Goal: Task Accomplishment & Management: Complete application form

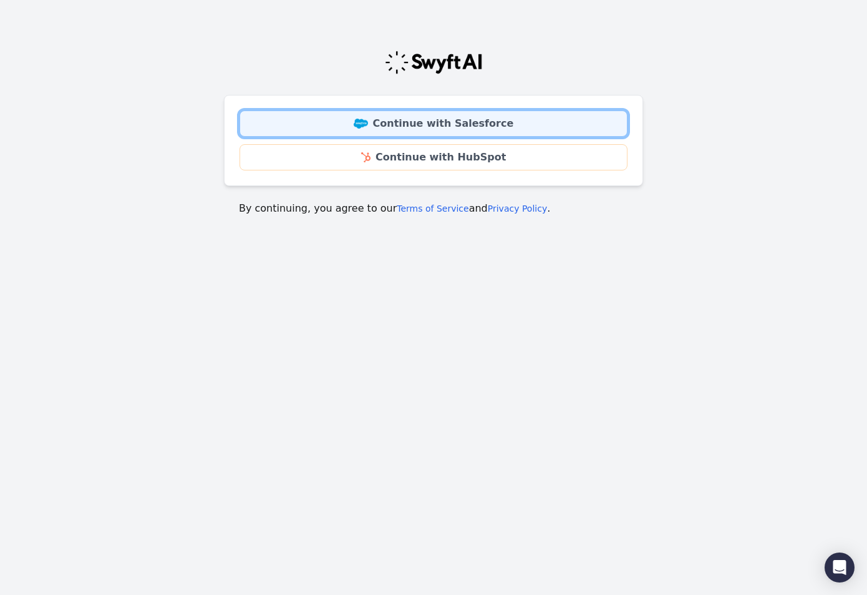
click at [379, 120] on link "Continue with Salesforce" at bounding box center [434, 123] width 388 height 26
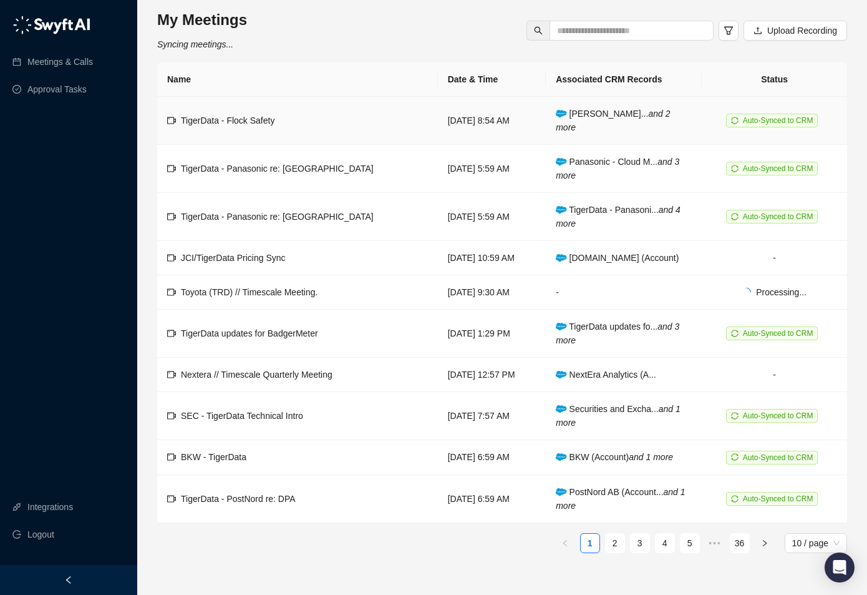
click at [232, 117] on span "TigerData - Flock Safety" at bounding box center [228, 120] width 94 height 10
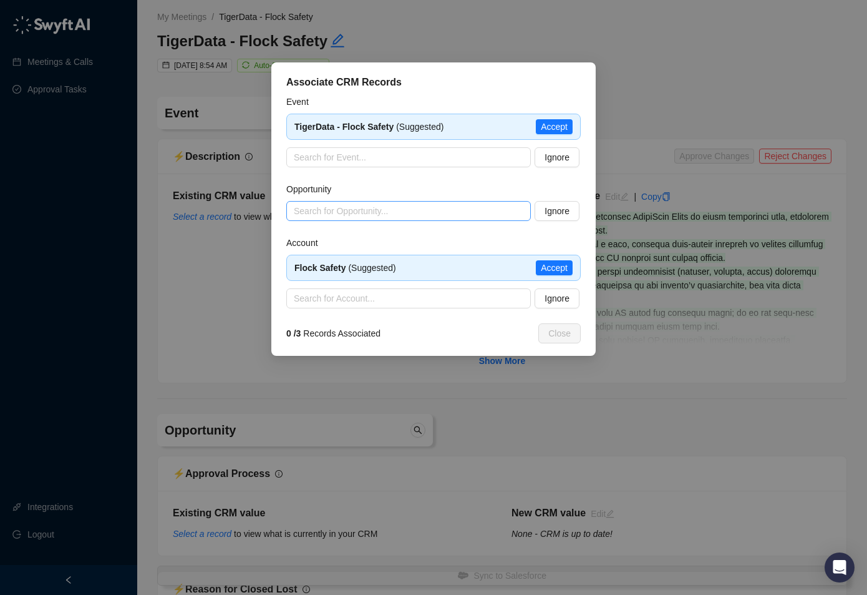
click at [475, 217] on input "search" at bounding box center [405, 211] width 222 height 19
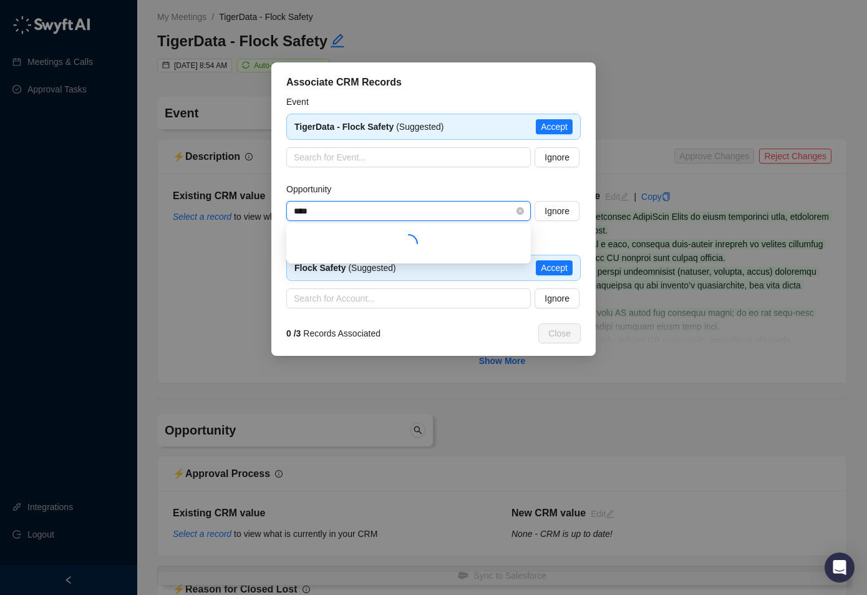
type input "*****"
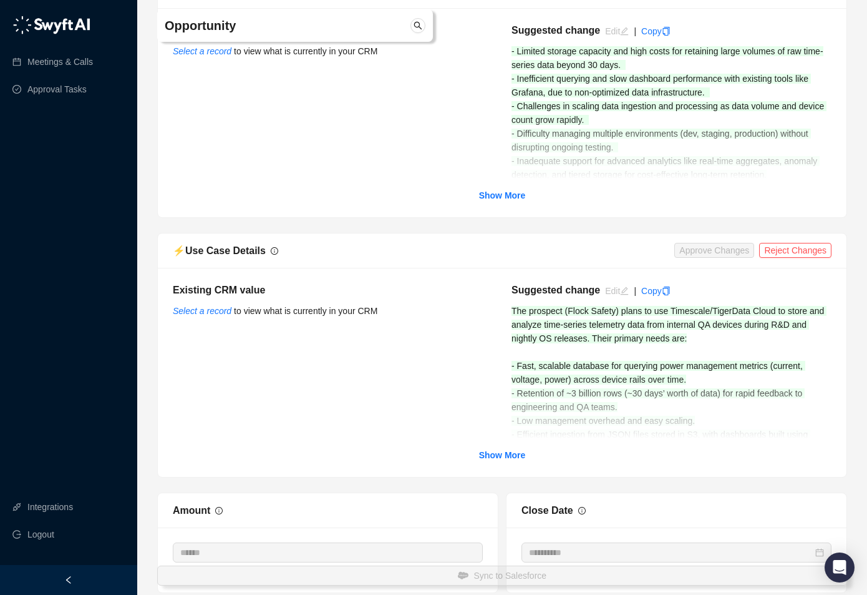
scroll to position [3064, 0]
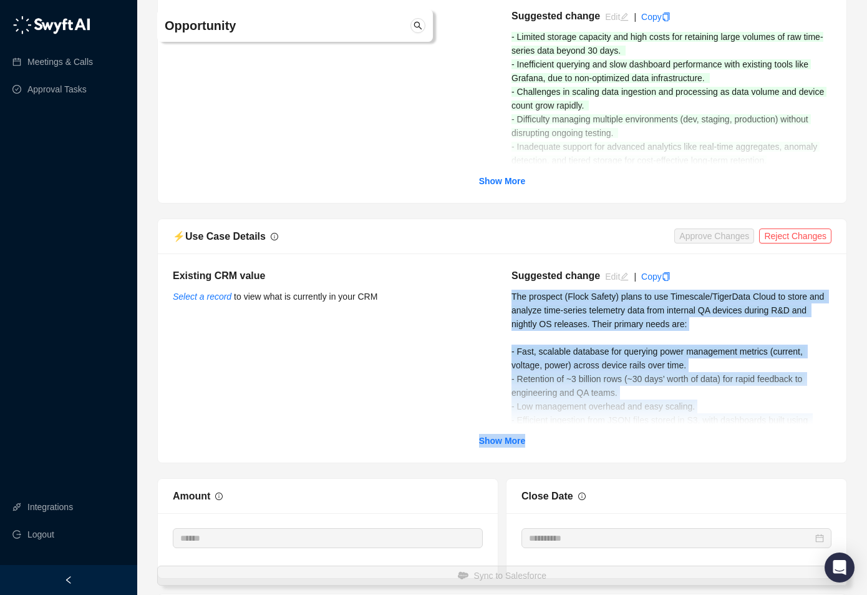
drag, startPoint x: 512, startPoint y: 299, endPoint x: 578, endPoint y: 435, distance: 151.8
click at [578, 435] on div "Existing CRM value Select a record to view what is currently in your CRM Sugges…" at bounding box center [502, 357] width 659 height 179
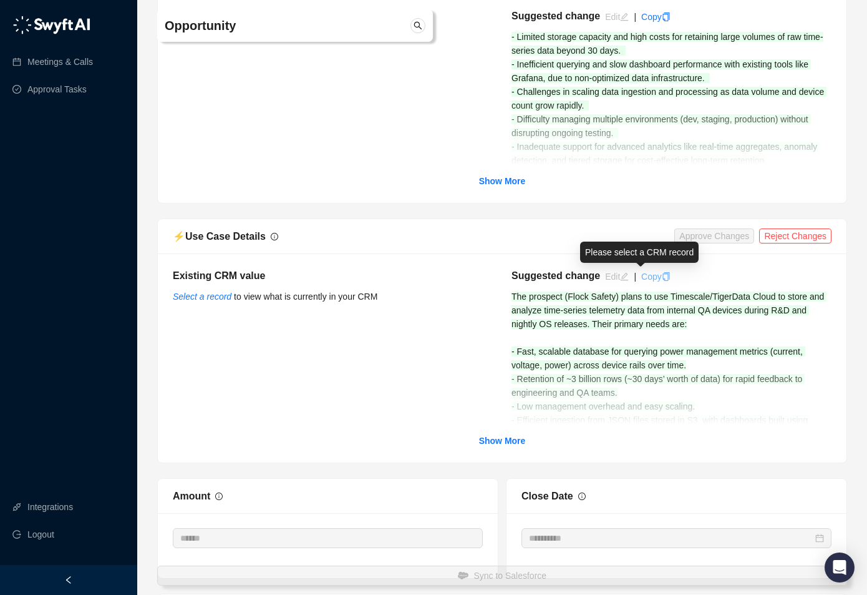
click at [667, 274] on icon "copy" at bounding box center [666, 276] width 9 height 9
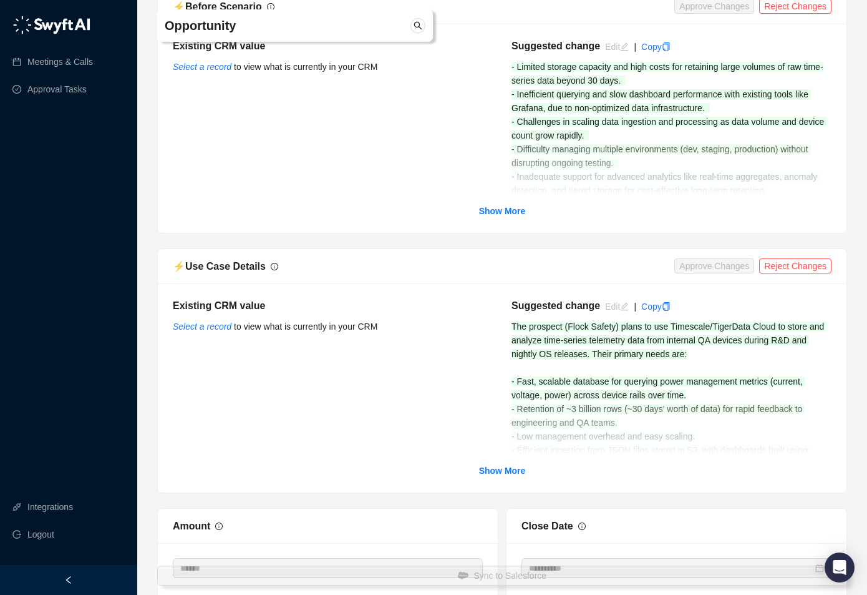
scroll to position [3021, 0]
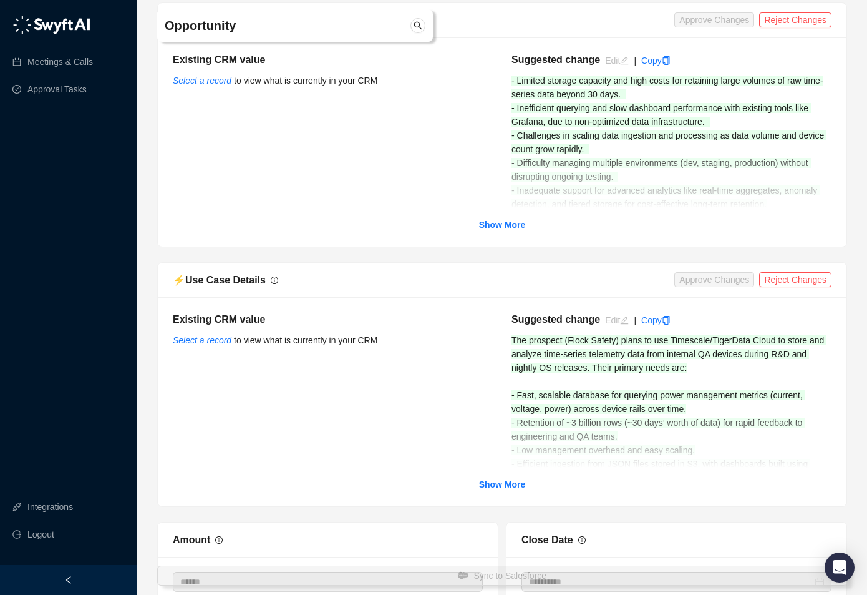
click at [342, 32] on div at bounding box center [374, 25] width 112 height 15
click at [416, 24] on icon "search" at bounding box center [418, 25] width 9 height 9
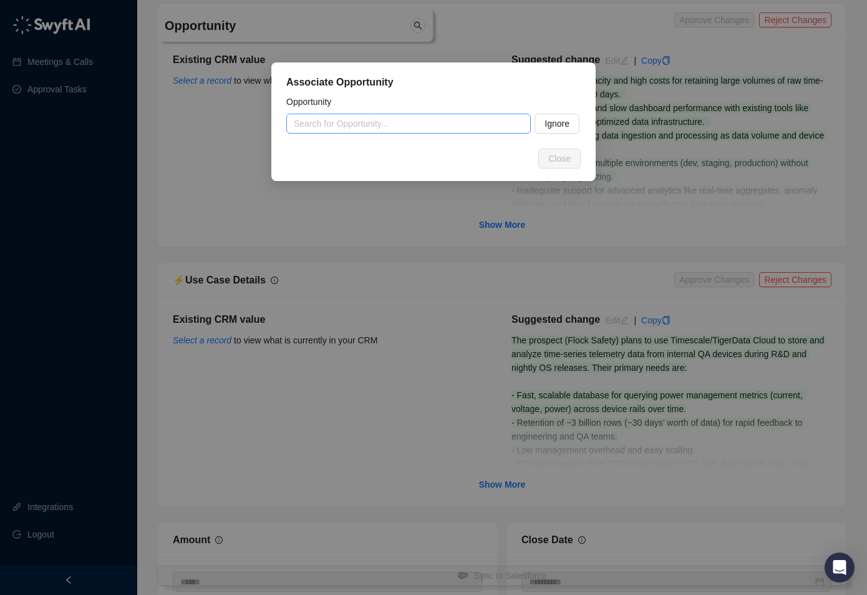
click at [371, 122] on input "search" at bounding box center [405, 123] width 222 height 19
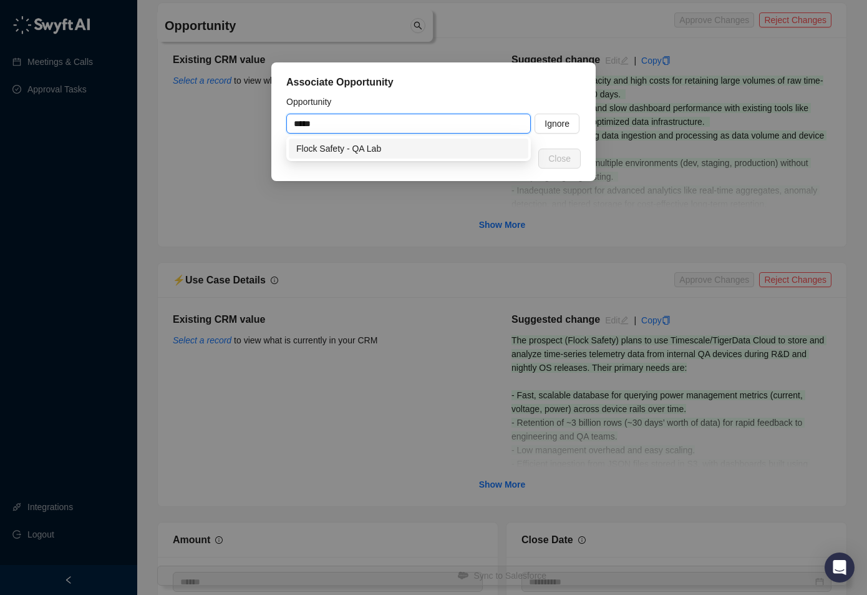
click at [351, 150] on div "Flock Safety - QA Lab" at bounding box center [408, 149] width 225 height 14
type input "**********"
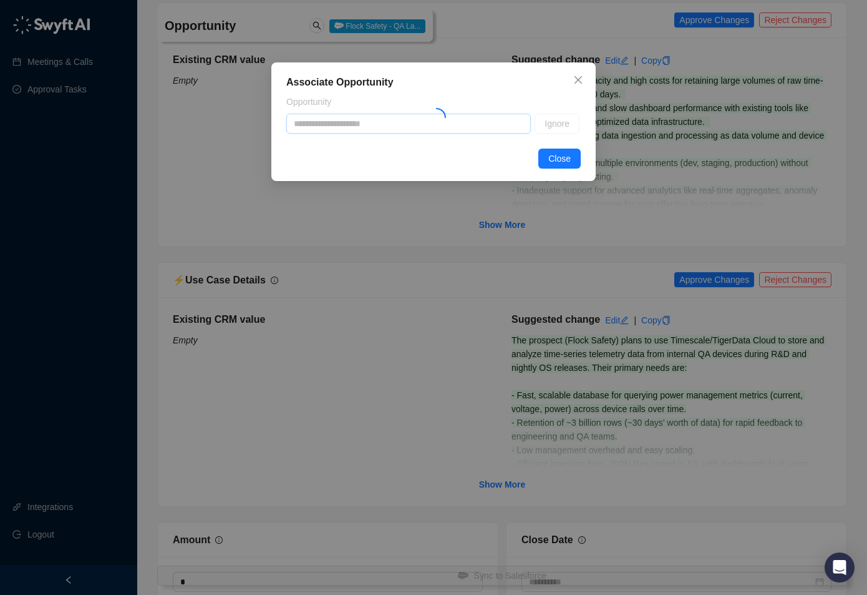
type textarea "**********"
type input "*"
type input "**********"
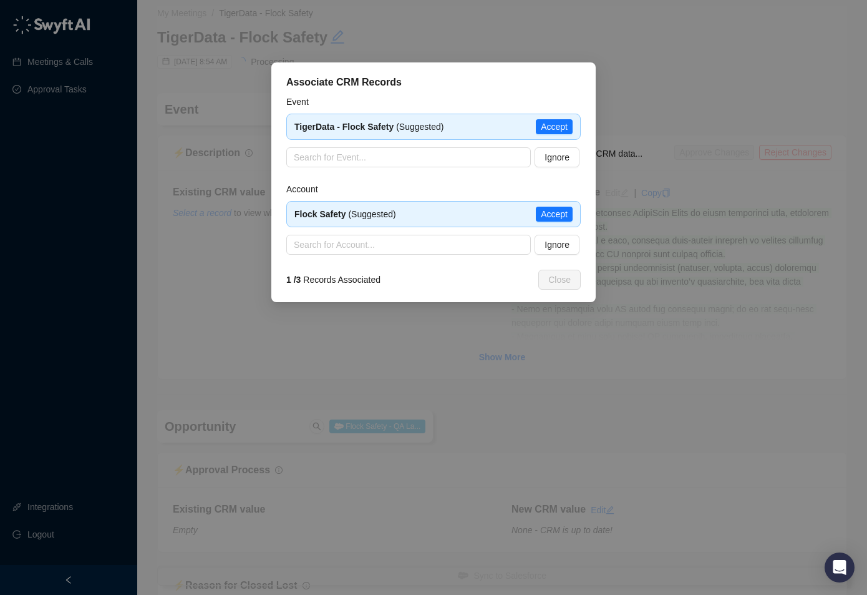
scroll to position [0, 0]
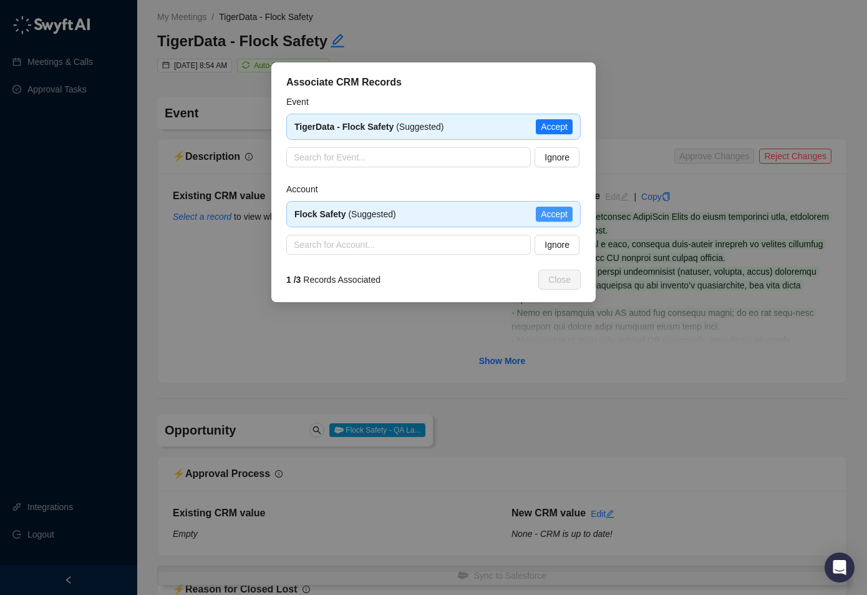
click at [548, 213] on span "Accept" at bounding box center [554, 214] width 27 height 14
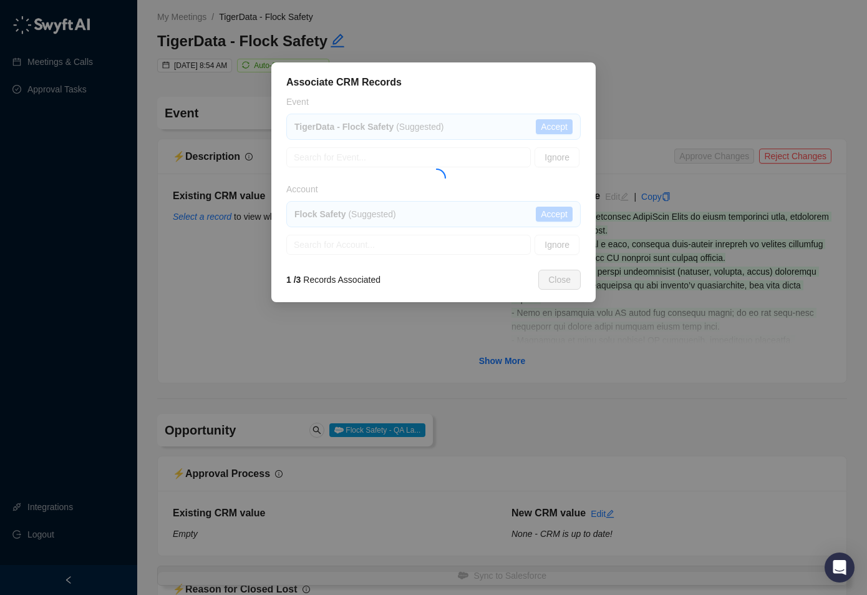
type textarea "**********"
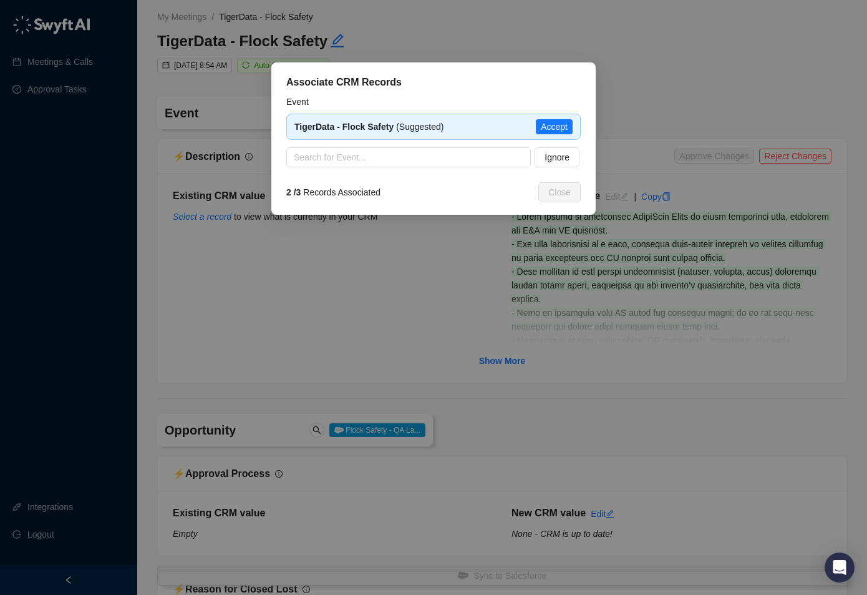
click at [552, 127] on span "Accept" at bounding box center [554, 127] width 27 height 14
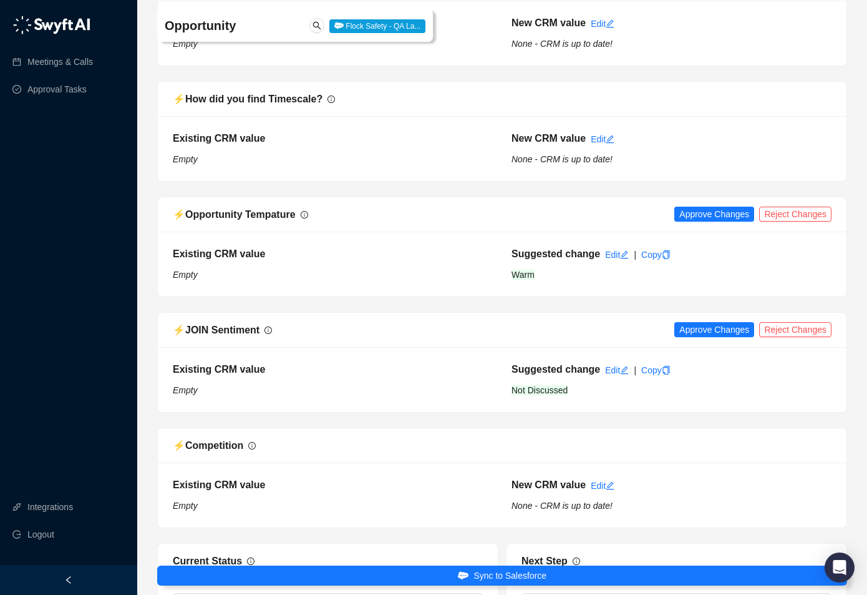
scroll to position [1783, 0]
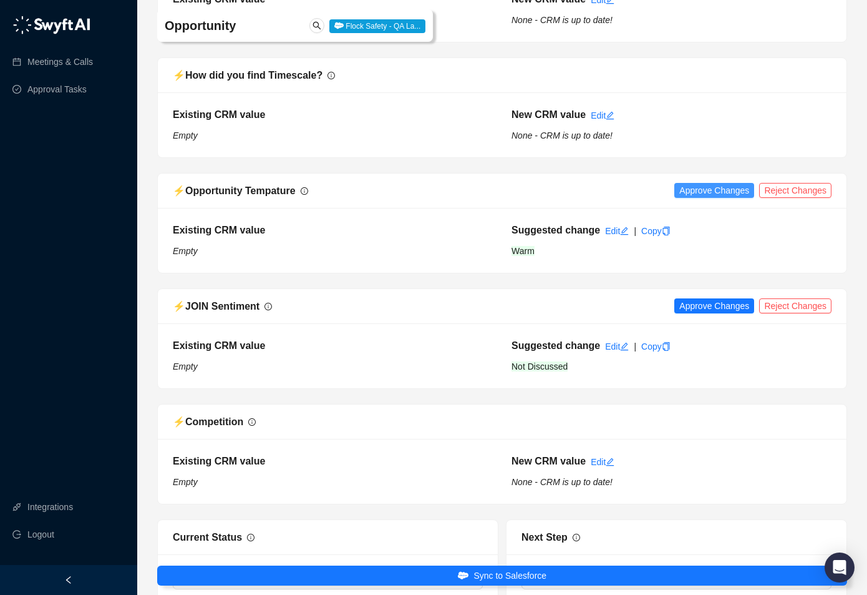
click at [707, 190] on span "Approve Changes" at bounding box center [714, 190] width 70 height 14
click at [698, 306] on span "Approve Changes" at bounding box center [714, 306] width 70 height 14
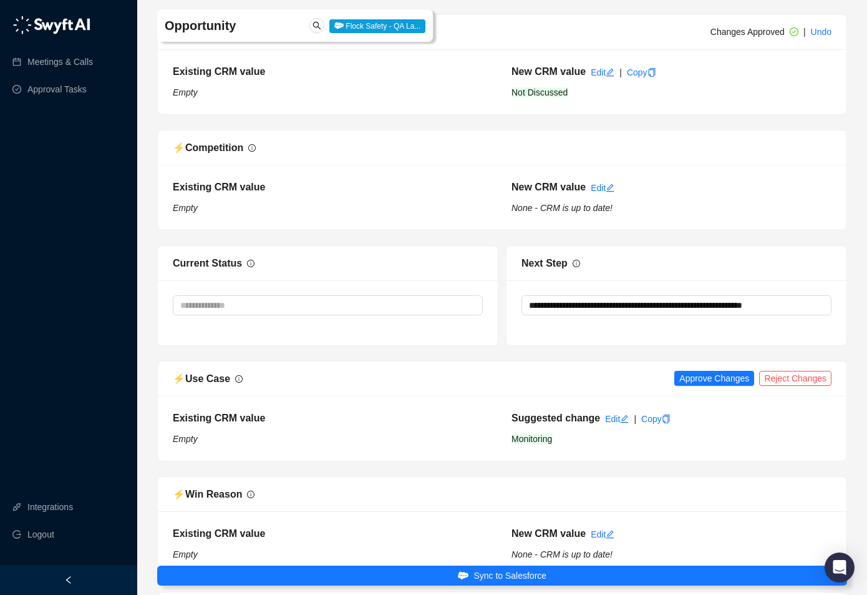
scroll to position [2089, 0]
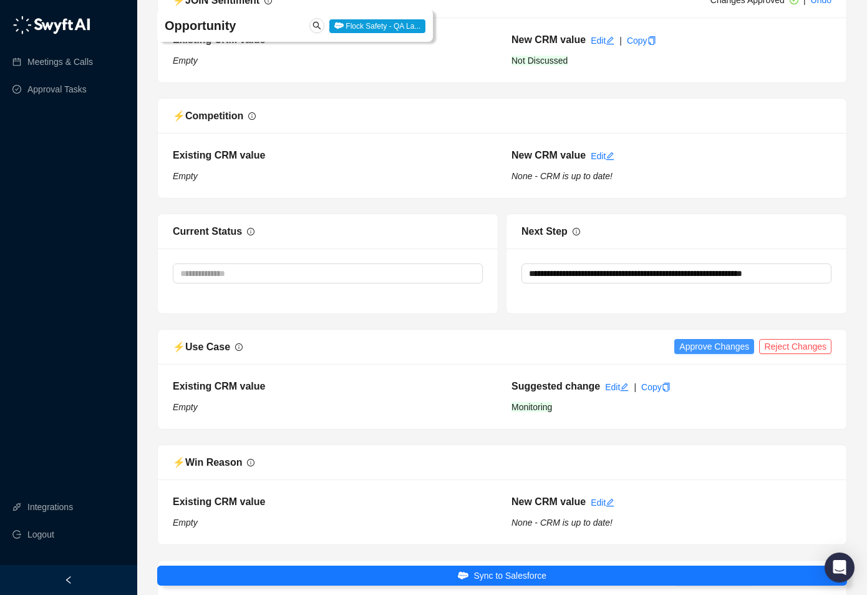
click at [694, 347] on span "Approve Changes" at bounding box center [714, 346] width 70 height 14
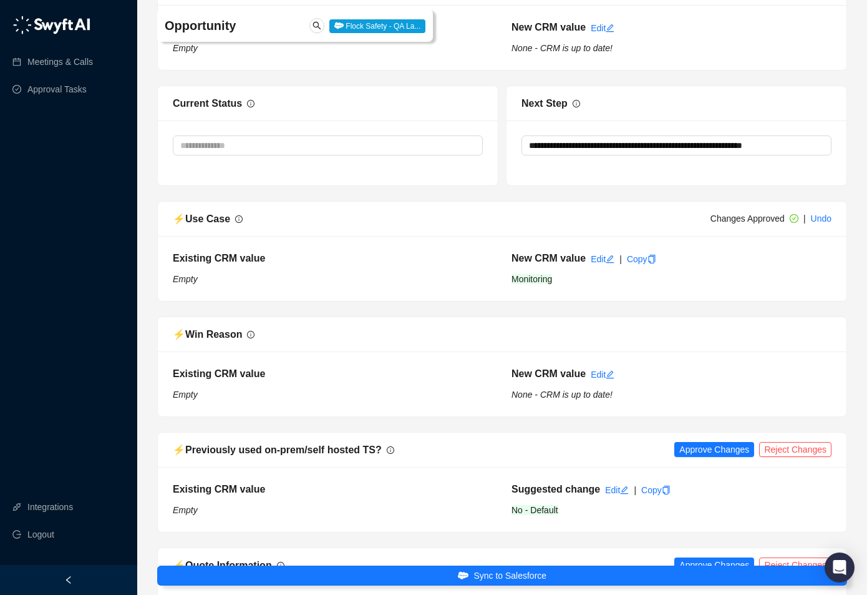
scroll to position [2317, 0]
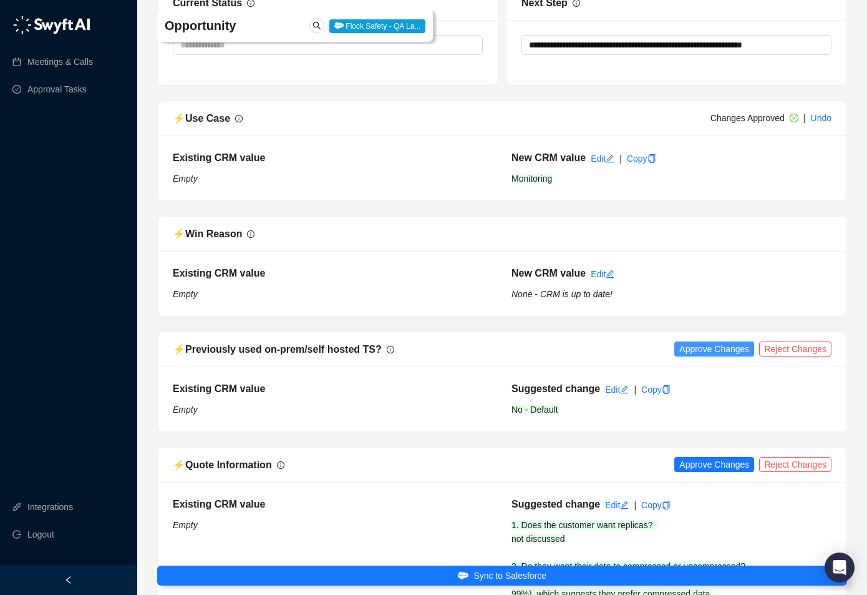
click at [696, 344] on span "Approve Changes" at bounding box center [714, 349] width 70 height 14
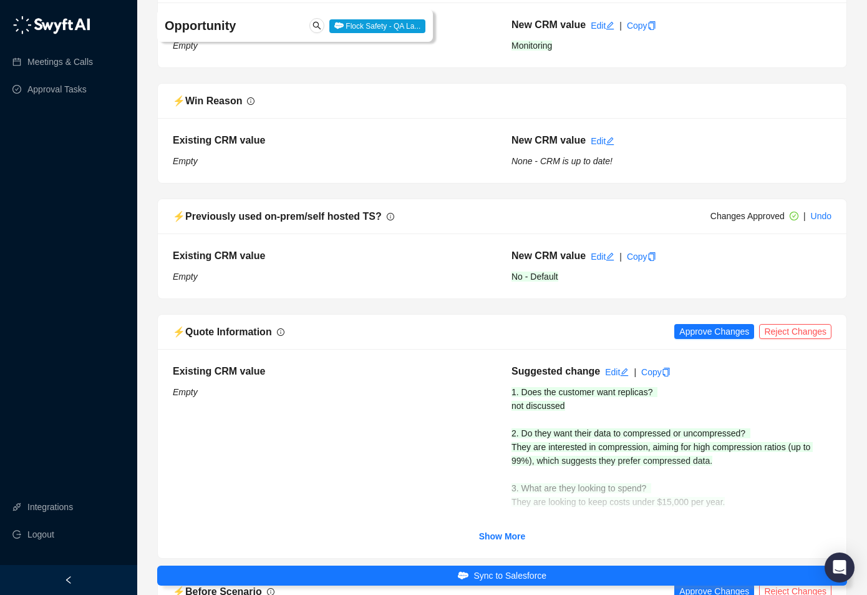
scroll to position [2470, 0]
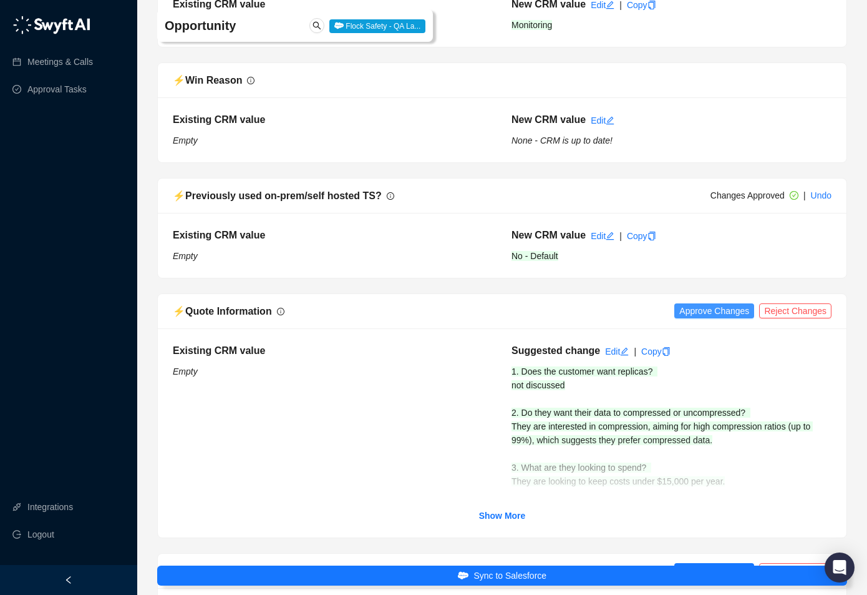
click at [697, 312] on span "Approve Changes" at bounding box center [714, 311] width 70 height 14
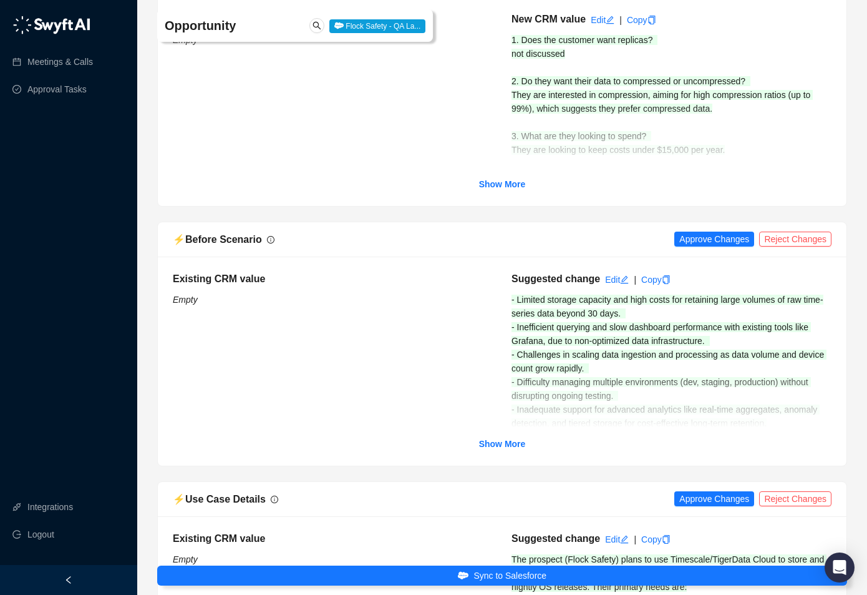
scroll to position [2827, 0]
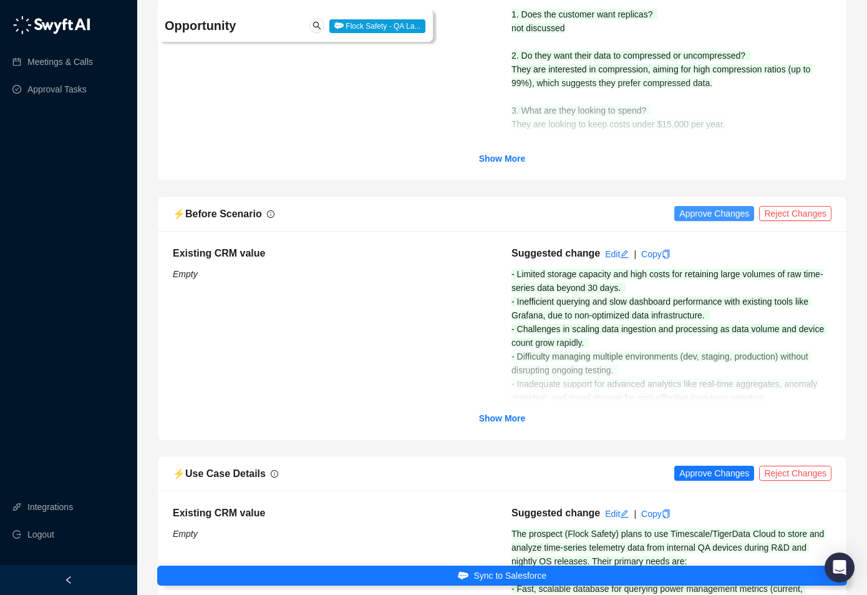
click at [707, 220] on span "Approve Changes" at bounding box center [714, 213] width 70 height 14
click at [694, 474] on span "Approve Changes" at bounding box center [714, 473] width 70 height 14
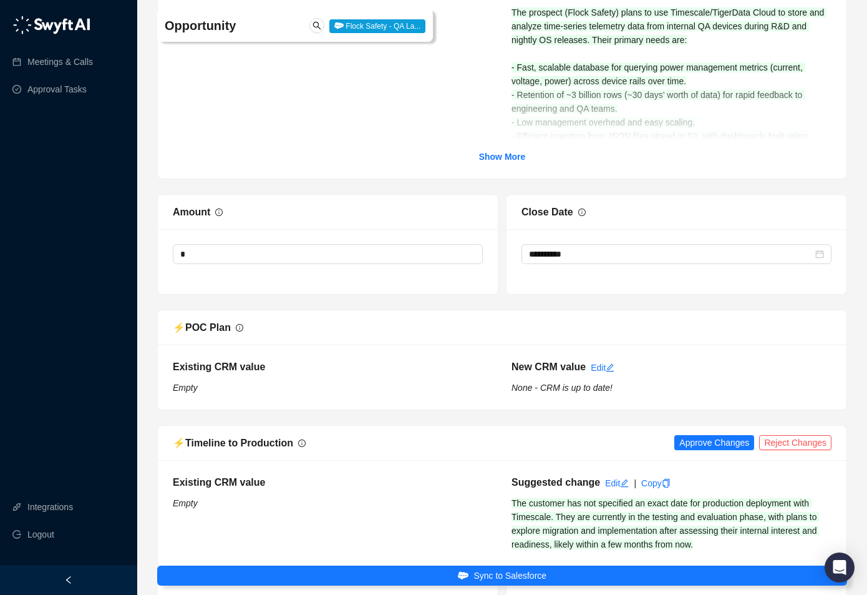
scroll to position [3420, 0]
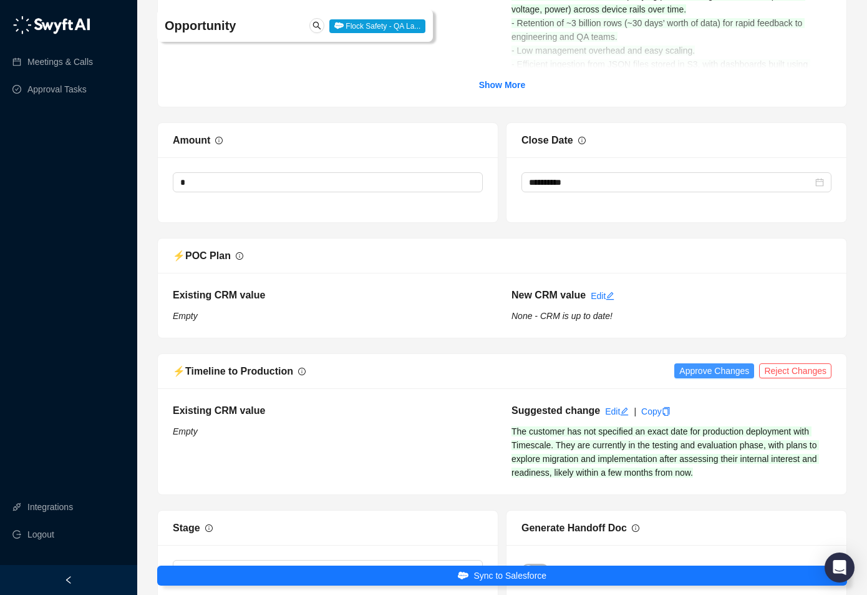
click at [696, 371] on span "Approve Changes" at bounding box center [714, 371] width 70 height 14
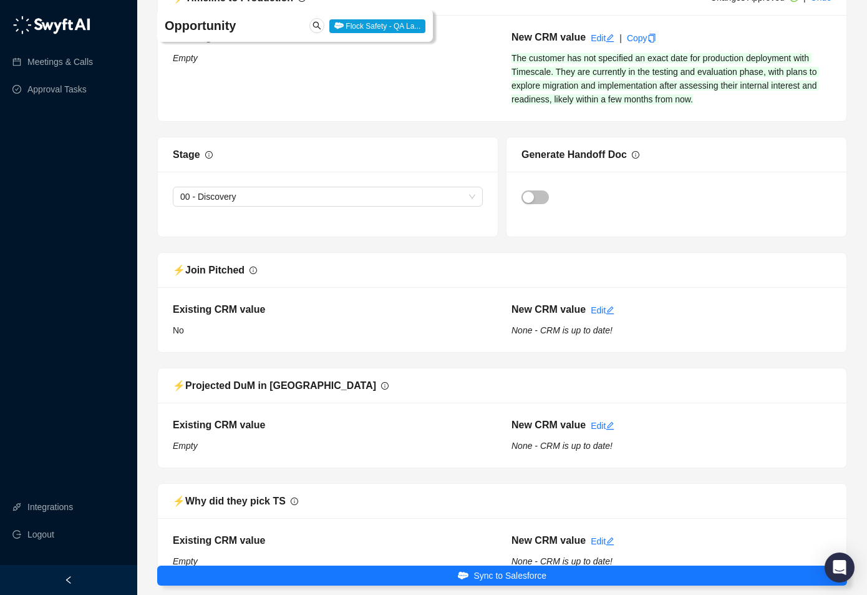
scroll to position [3641, 0]
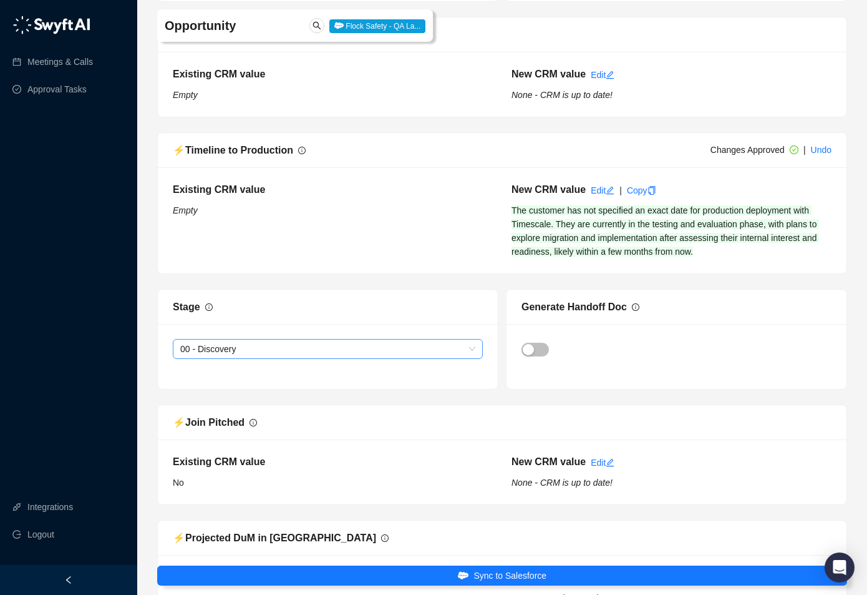
click at [440, 349] on span "00 - Discovery" at bounding box center [327, 348] width 295 height 19
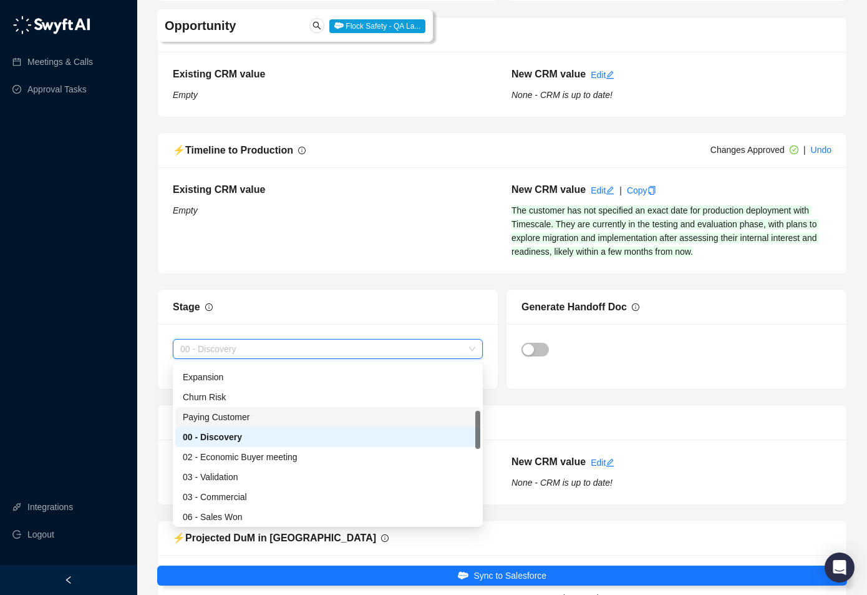
scroll to position [62, 0]
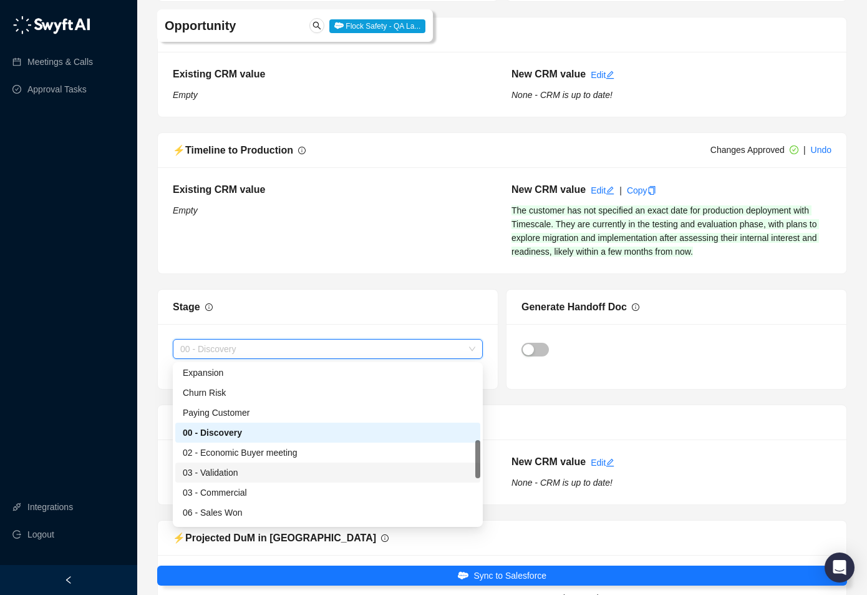
click at [230, 474] on div "03 - Validation" at bounding box center [328, 472] width 290 height 14
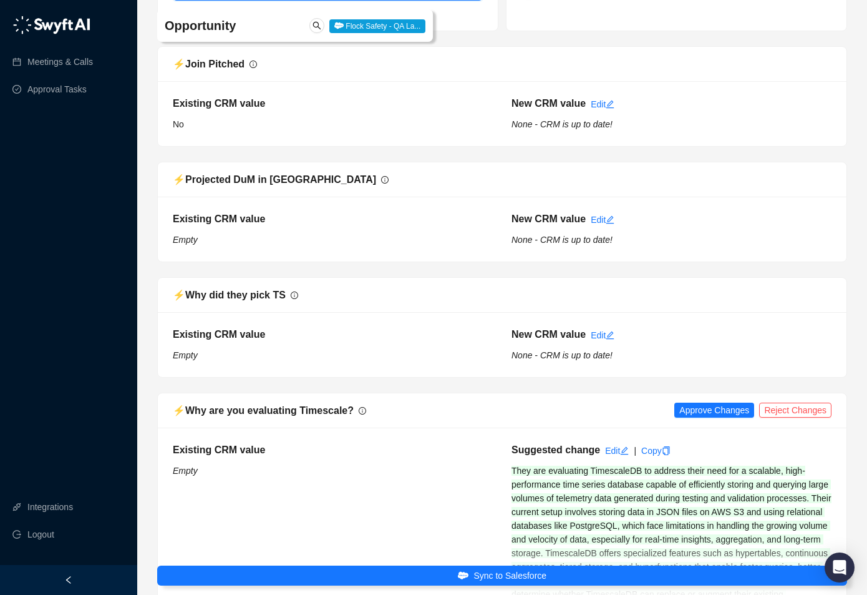
scroll to position [4005, 0]
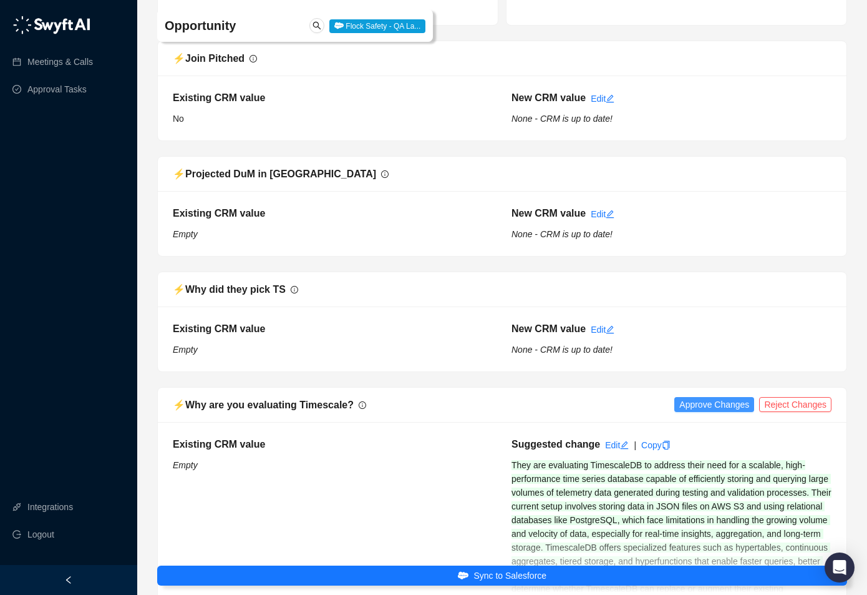
click at [716, 406] on span "Approve Changes" at bounding box center [714, 404] width 70 height 14
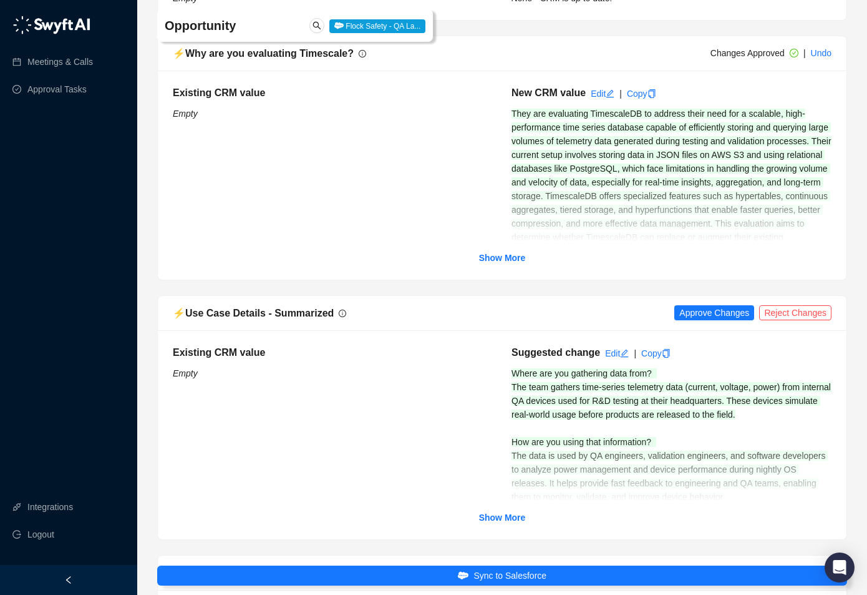
scroll to position [4366, 0]
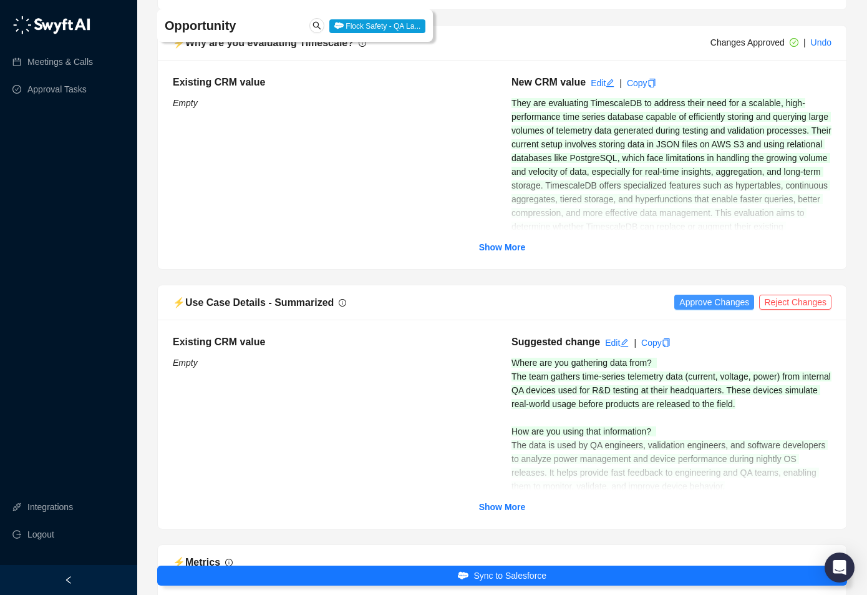
click at [694, 303] on span "Approve Changes" at bounding box center [714, 302] width 70 height 14
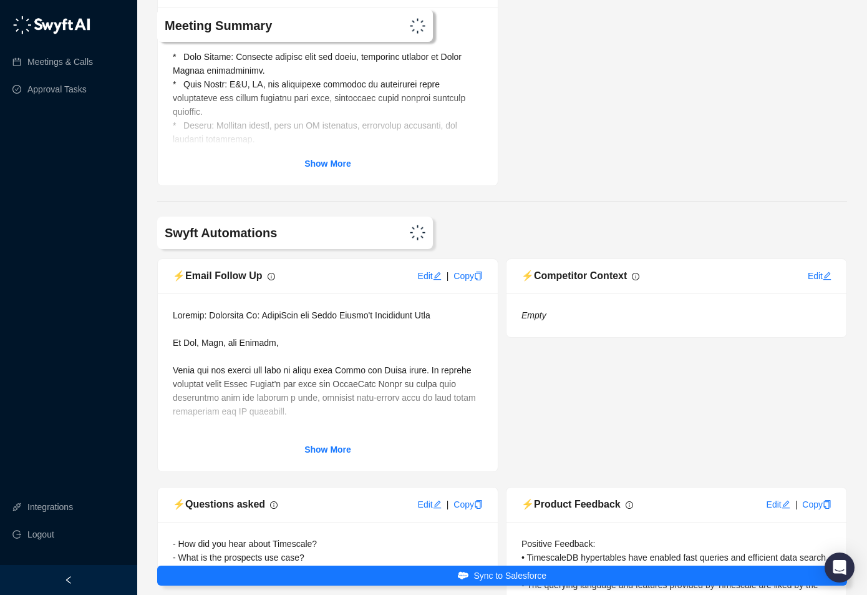
scroll to position [5112, 0]
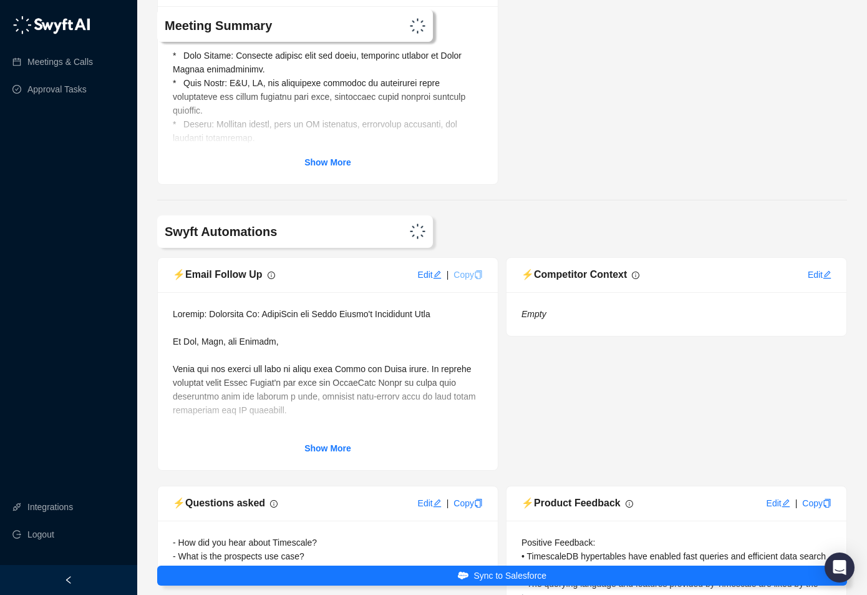
click at [467, 275] on link "Copy" at bounding box center [468, 275] width 29 height 10
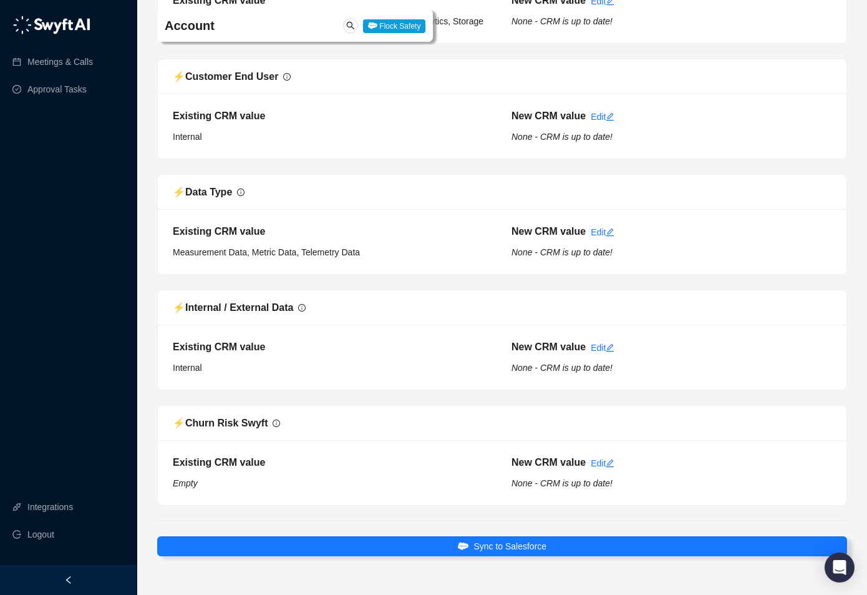
scroll to position [6315, 0]
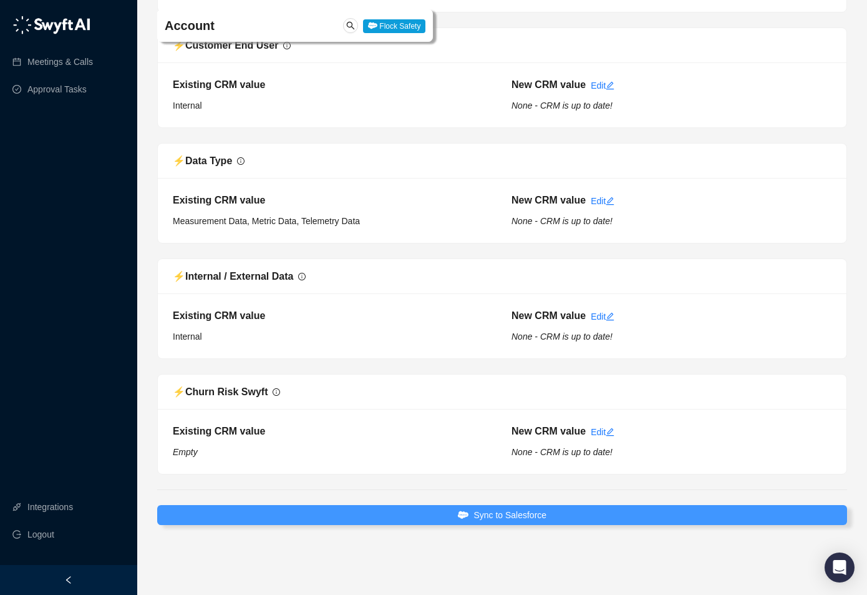
click at [475, 513] on span "Sync to Salesforce" at bounding box center [510, 515] width 73 height 14
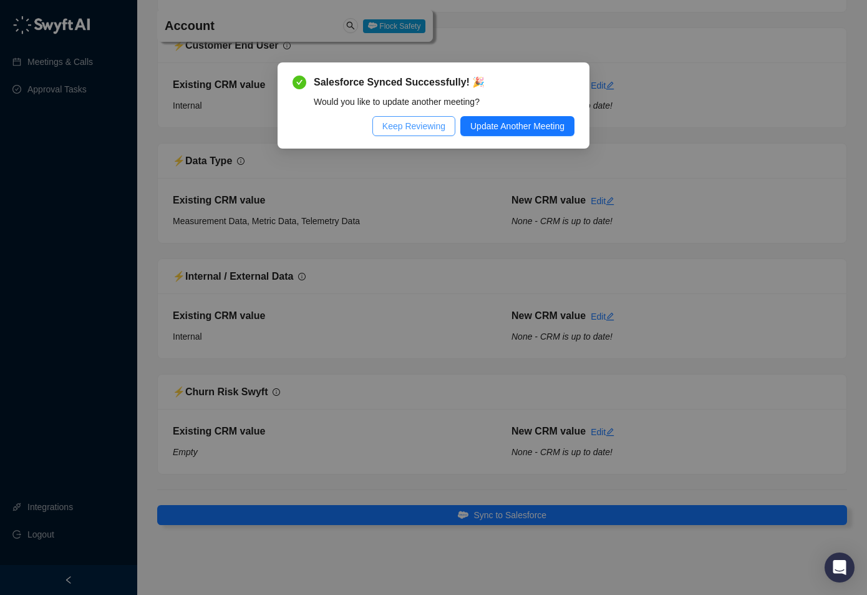
click at [408, 130] on span "Keep Reviewing" at bounding box center [413, 126] width 63 height 14
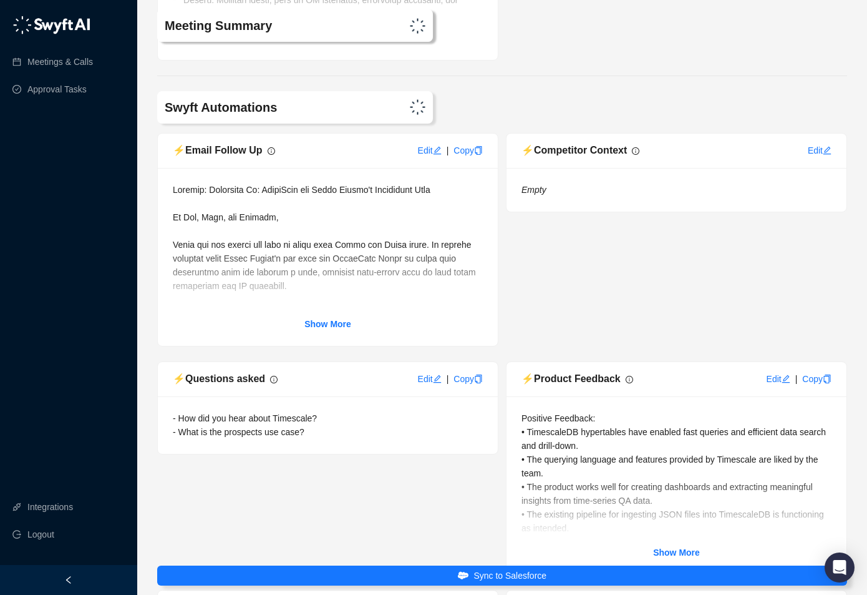
scroll to position [5231, 0]
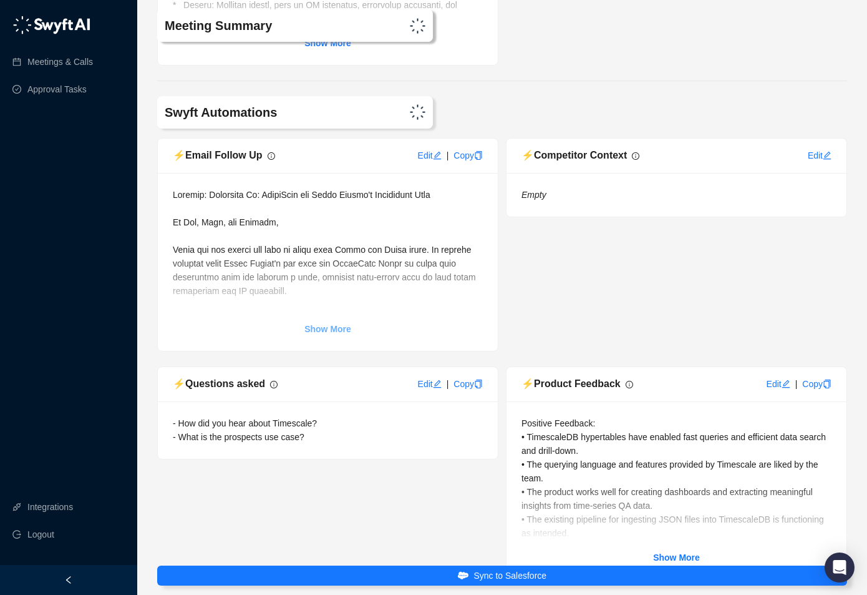
click at [319, 331] on strong "Show More" at bounding box center [327, 329] width 47 height 10
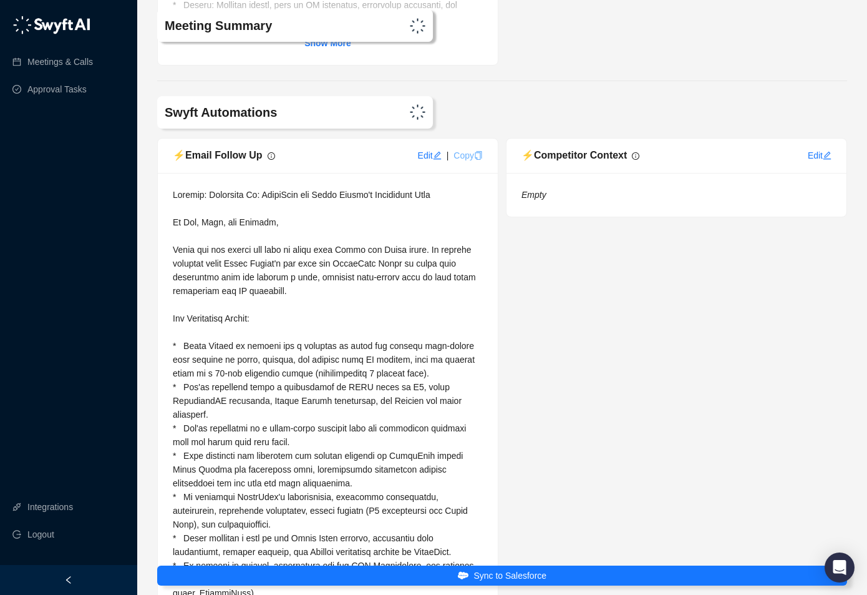
click at [462, 157] on link "Copy" at bounding box center [468, 155] width 29 height 10
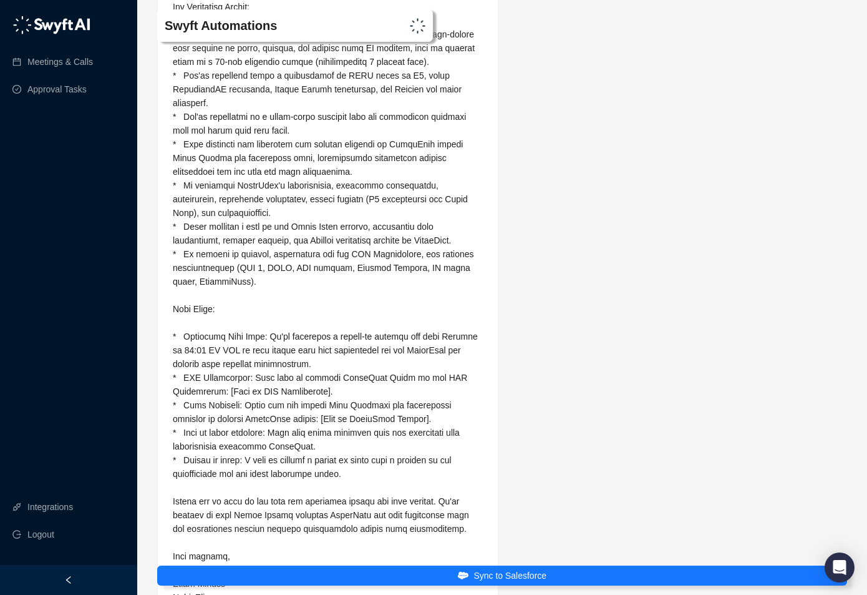
scroll to position [5544, 0]
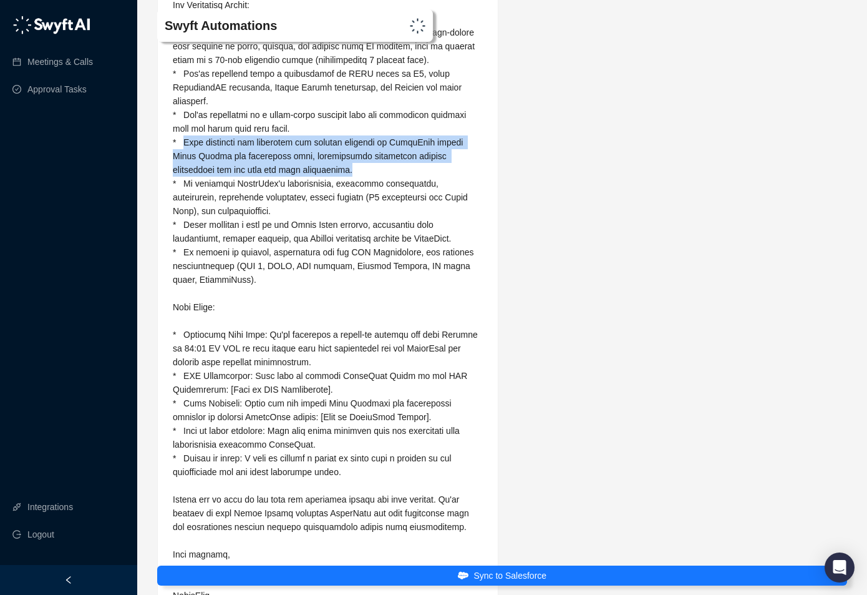
drag, startPoint x: 319, startPoint y: 168, endPoint x: 183, endPoint y: 143, distance: 138.8
click at [183, 143] on div at bounding box center [328, 238] width 310 height 727
copy span "[PERSON_NAME] mentioned the potential for broader adoption of TigerData within …"
